Goal: Information Seeking & Learning: Learn about a topic

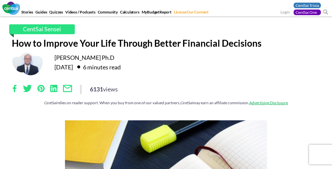
click at [0, 0] on link "I agree" at bounding box center [0, 0] width 0 height 0
click at [166, 84] on div "CentSai Sensei How to Improve Your Life Through Better Financial Decisions [PER…" at bounding box center [166, 68] width 318 height 88
click at [166, 92] on div "6131 views" at bounding box center [166, 89] width 308 height 9
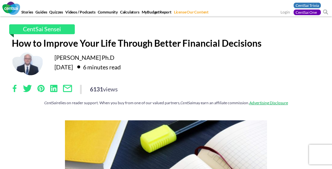
click at [166, 84] on div "CentSai Sensei How to Improve Your Life Through Better Financial Decisions [PER…" at bounding box center [166, 68] width 318 height 88
click at [166, 92] on div "6131 views" at bounding box center [166, 89] width 308 height 9
click at [166, 84] on div "CentSai Sensei How to Improve Your Life Through Better Financial Decisions [PER…" at bounding box center [166, 68] width 318 height 88
